Goal: Task Accomplishment & Management: Manage account settings

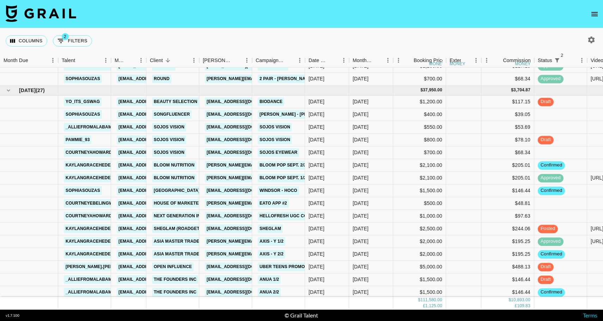
scroll to position [756, 0]
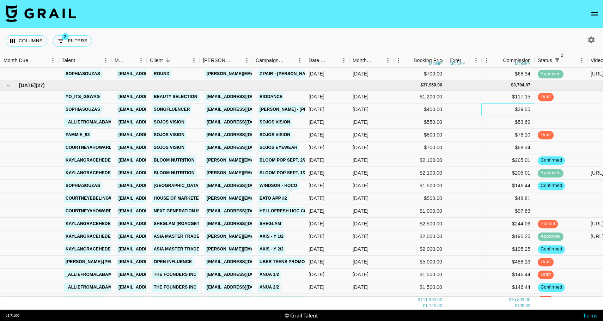
click at [507, 109] on div "$39.05" at bounding box center [508, 109] width 53 height 13
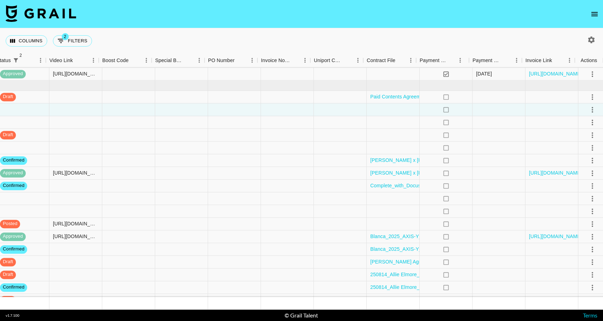
scroll to position [756, 542]
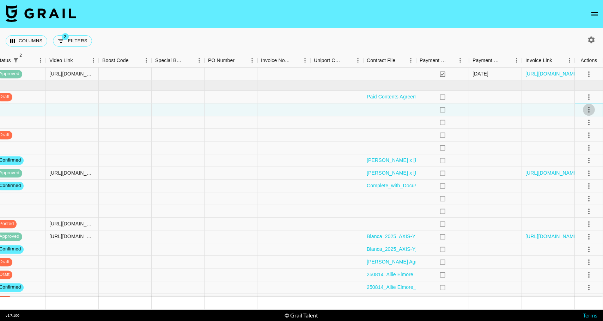
click at [591, 111] on icon "select merge strategy" at bounding box center [589, 109] width 8 height 8
drag, startPoint x: 573, startPoint y: 136, endPoint x: 574, endPoint y: 122, distance: 14.2
click at [574, 122] on ul "Confirm Decline Draft Created Cancel Approve" at bounding box center [580, 150] width 46 height 69
click at [574, 122] on li "Confirm" at bounding box center [580, 125] width 46 height 13
click at [573, 152] on li "Draft Created" at bounding box center [580, 150] width 46 height 13
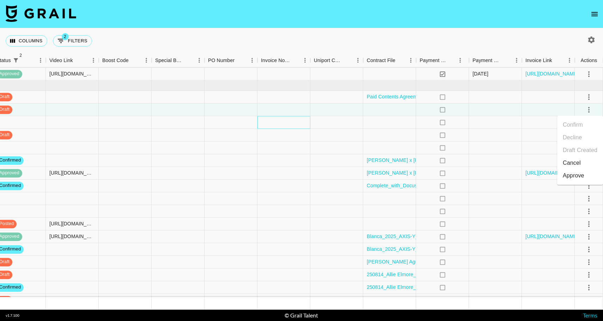
click at [294, 127] on div at bounding box center [284, 122] width 53 height 13
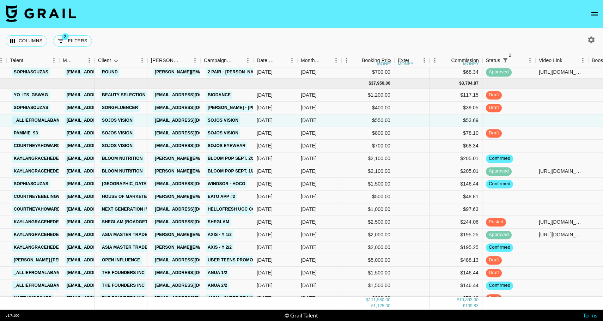
scroll to position [758, 52]
click at [325, 187] on div "[DATE]" at bounding box center [319, 184] width 44 height 13
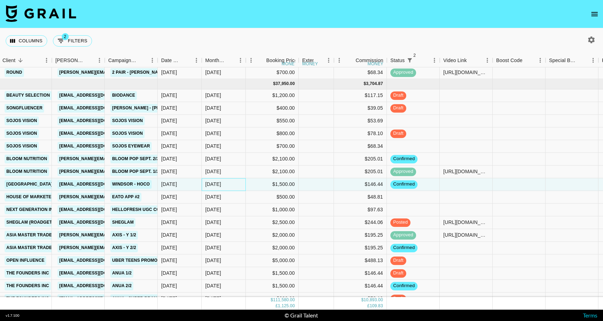
scroll to position [758, 146]
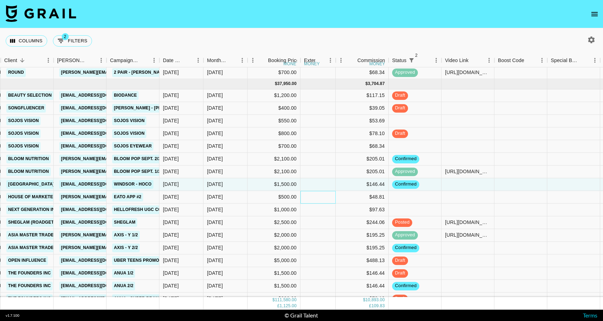
click at [324, 199] on div at bounding box center [318, 197] width 35 height 13
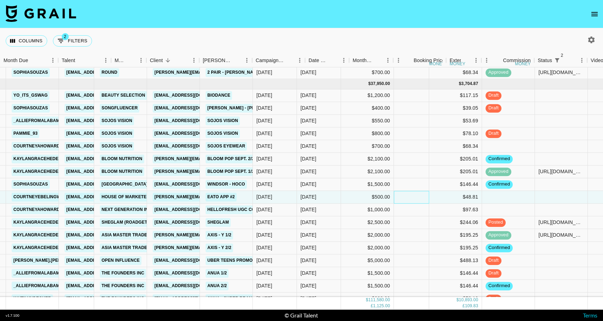
scroll to position [758, 0]
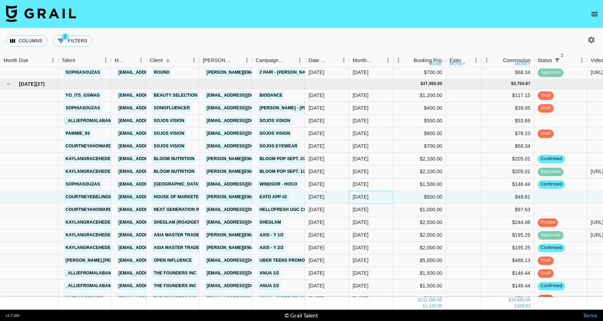
click at [381, 192] on div "[DATE]" at bounding box center [371, 197] width 44 height 13
click at [495, 195] on div "$48.81" at bounding box center [508, 197] width 53 height 13
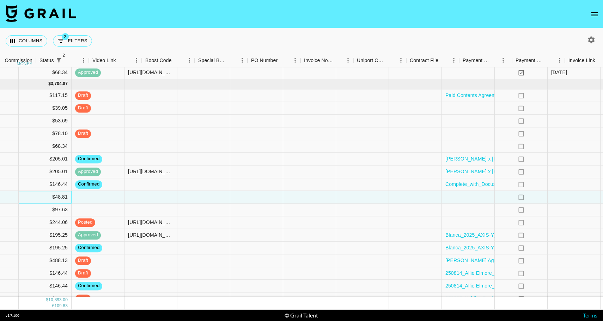
scroll to position [758, 528]
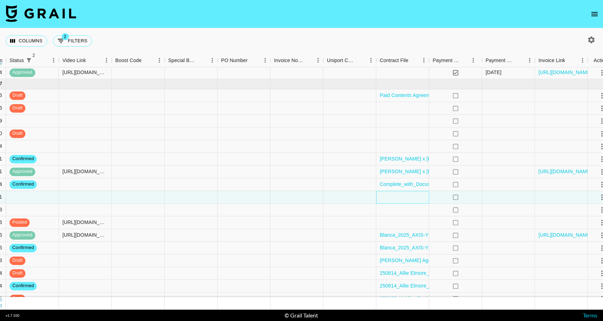
click at [411, 196] on div at bounding box center [402, 197] width 53 height 13
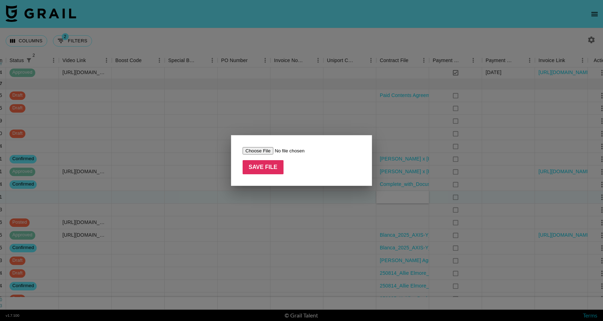
click at [256, 151] on input "file" at bounding box center [287, 150] width 89 height 7
type input "C:\fakepath\Eato by [PERSON_NAME] .pdf"
click at [260, 165] on input "Save File" at bounding box center [263, 167] width 41 height 14
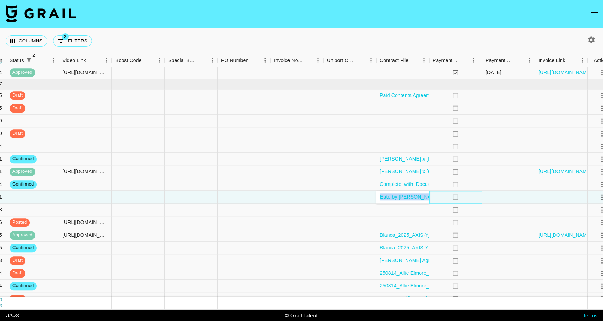
click at [442, 197] on div "no" at bounding box center [455, 197] width 53 height 13
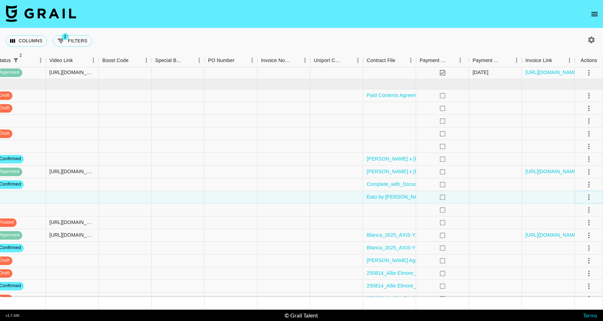
click at [589, 194] on icon "select merge strategy" at bounding box center [589, 197] width 8 height 8
click at [580, 212] on li "Confirm" at bounding box center [580, 212] width 46 height 13
click at [524, 199] on div at bounding box center [548, 197] width 53 height 13
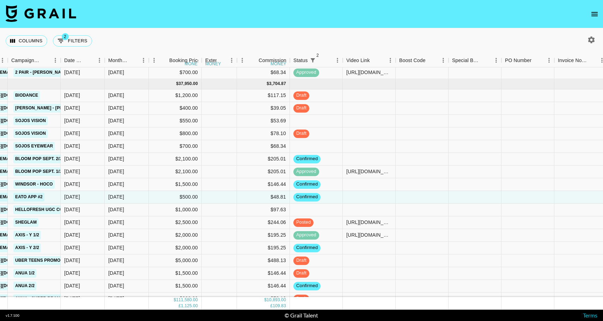
scroll to position [758, 217]
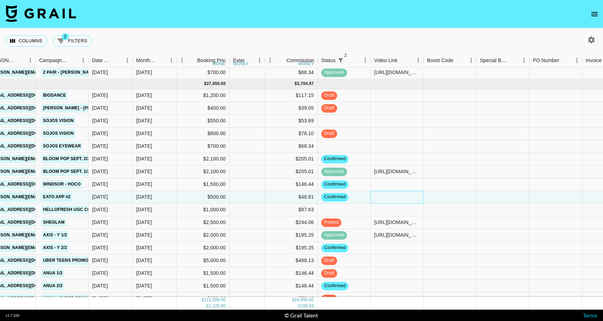
click at [376, 203] on div at bounding box center [397, 197] width 53 height 13
click at [375, 215] on div at bounding box center [397, 210] width 53 height 13
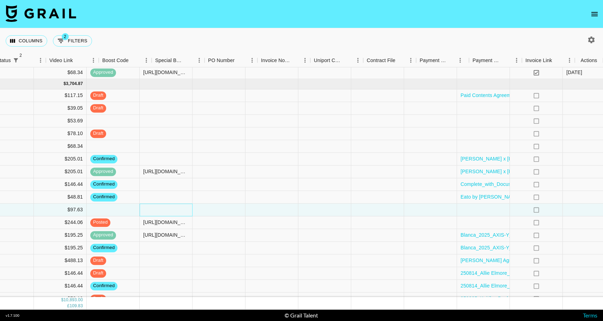
scroll to position [758, 542]
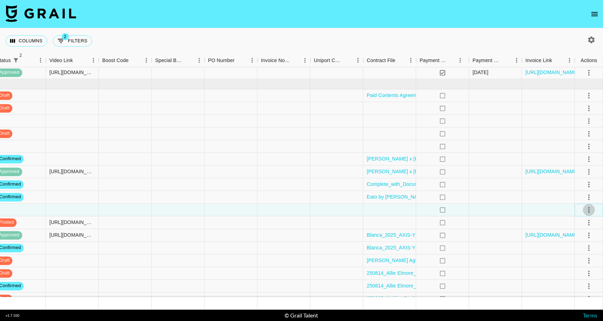
click at [586, 212] on icon "select merge strategy" at bounding box center [589, 210] width 8 height 8
click at [578, 224] on li "Confirm" at bounding box center [580, 225] width 46 height 13
click at [420, 212] on div "no" at bounding box center [442, 210] width 53 height 13
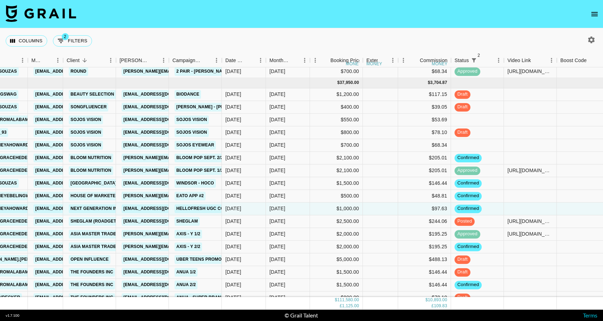
scroll to position [760, 83]
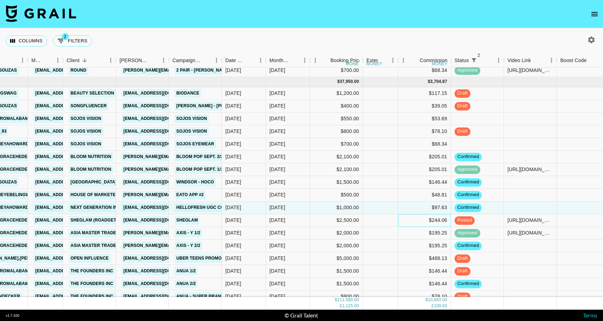
click at [400, 221] on div "$244.06" at bounding box center [424, 220] width 53 height 13
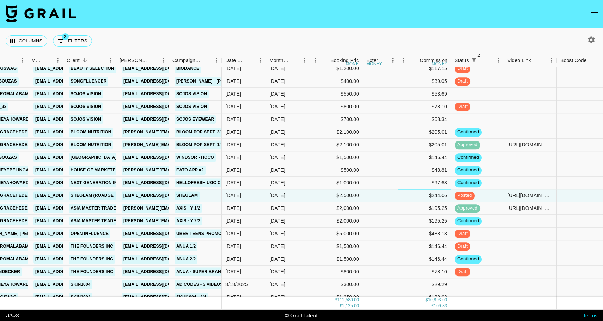
scroll to position [789, 83]
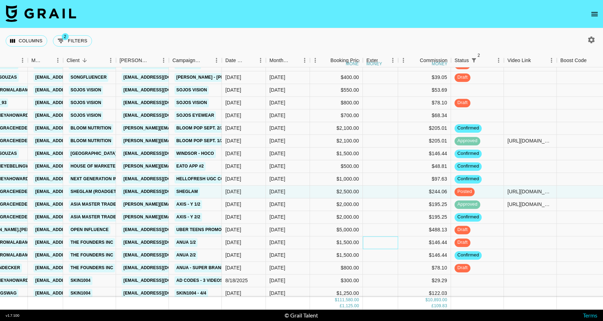
click at [397, 236] on div at bounding box center [380, 242] width 35 height 13
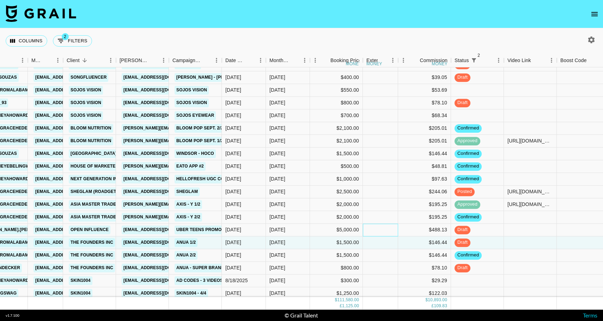
click at [397, 224] on div at bounding box center [380, 230] width 35 height 13
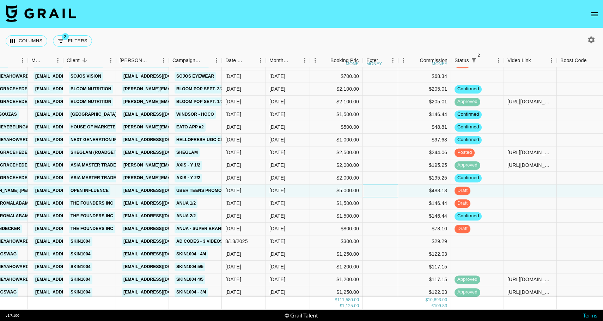
scroll to position [828, 83]
click at [393, 226] on div at bounding box center [380, 228] width 35 height 13
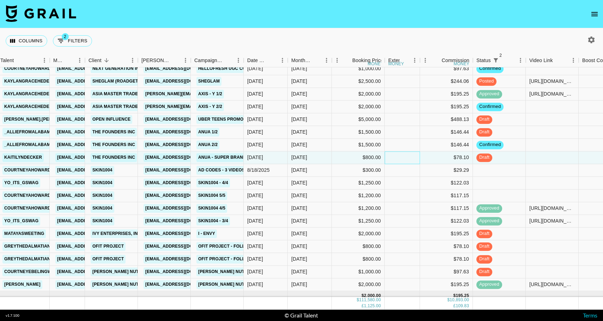
scroll to position [900, 61]
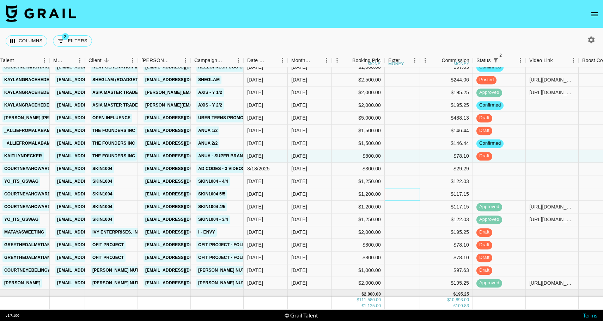
click at [403, 199] on div at bounding box center [402, 194] width 35 height 13
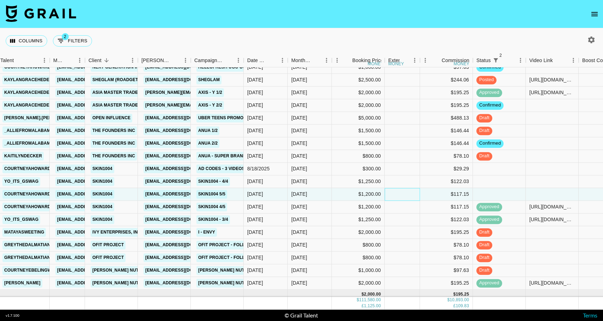
click at [405, 190] on div at bounding box center [402, 194] width 35 height 13
click at [405, 187] on div at bounding box center [402, 181] width 35 height 13
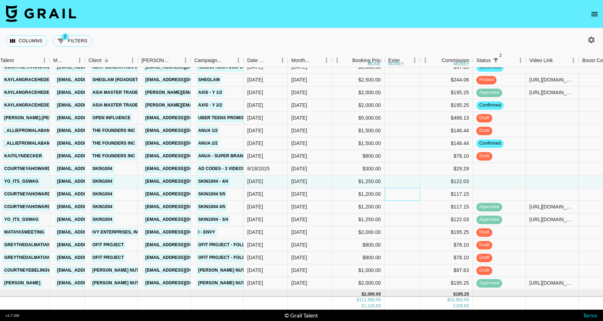
click at [404, 194] on div at bounding box center [402, 194] width 35 height 13
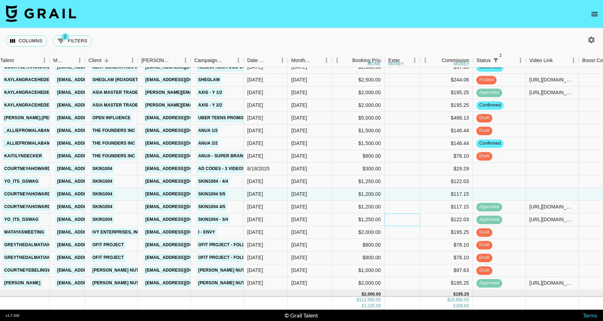
click at [403, 216] on div at bounding box center [402, 219] width 35 height 13
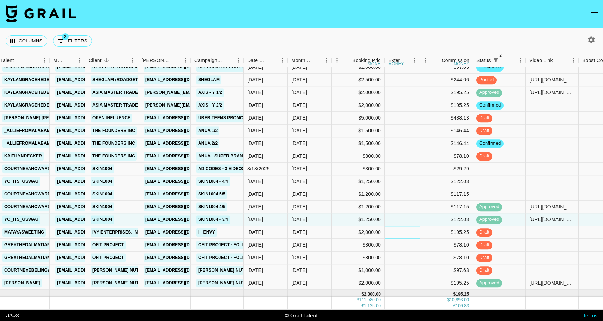
click at [403, 238] on div at bounding box center [402, 232] width 35 height 13
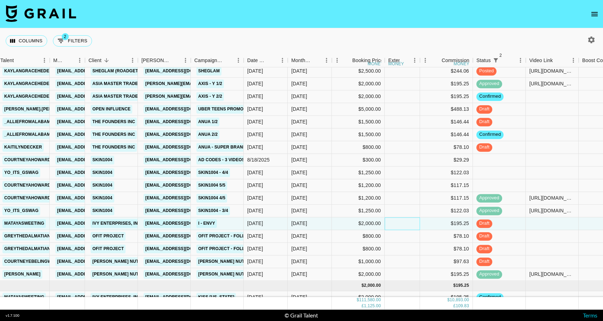
scroll to position [916, 61]
